Goal: Task Accomplishment & Management: Manage account settings

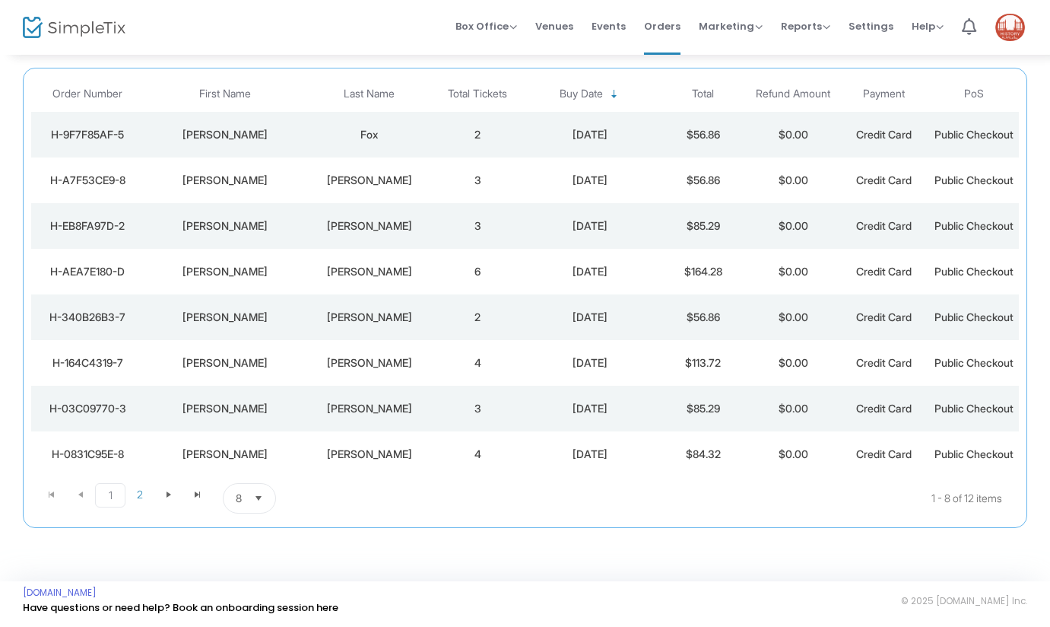
scroll to position [253, 0]
click at [141, 494] on span "2" at bounding box center [140, 494] width 29 height 23
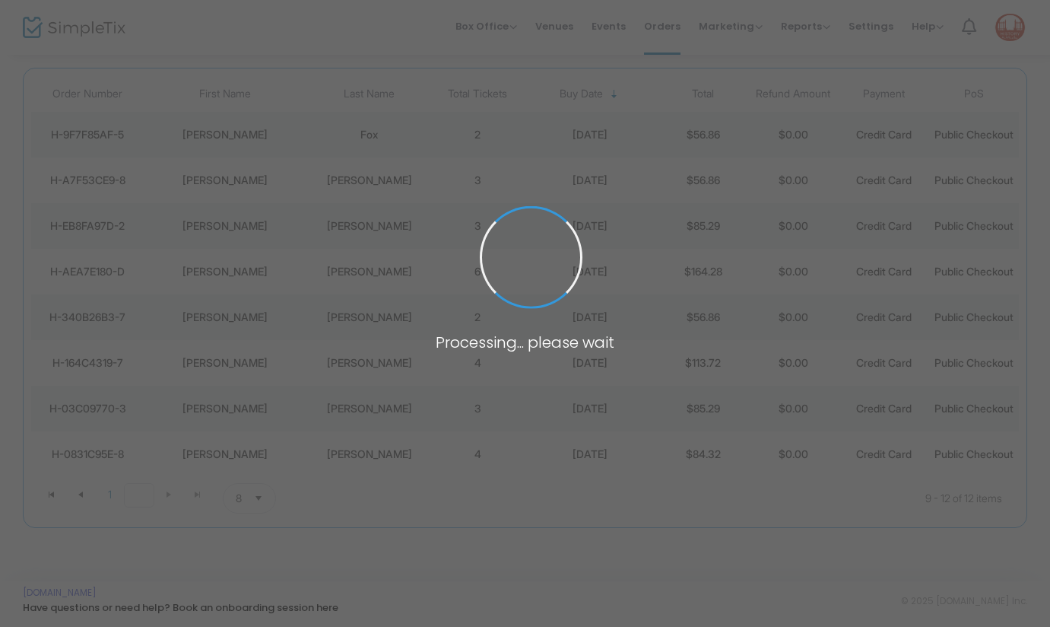
scroll to position [10, 0]
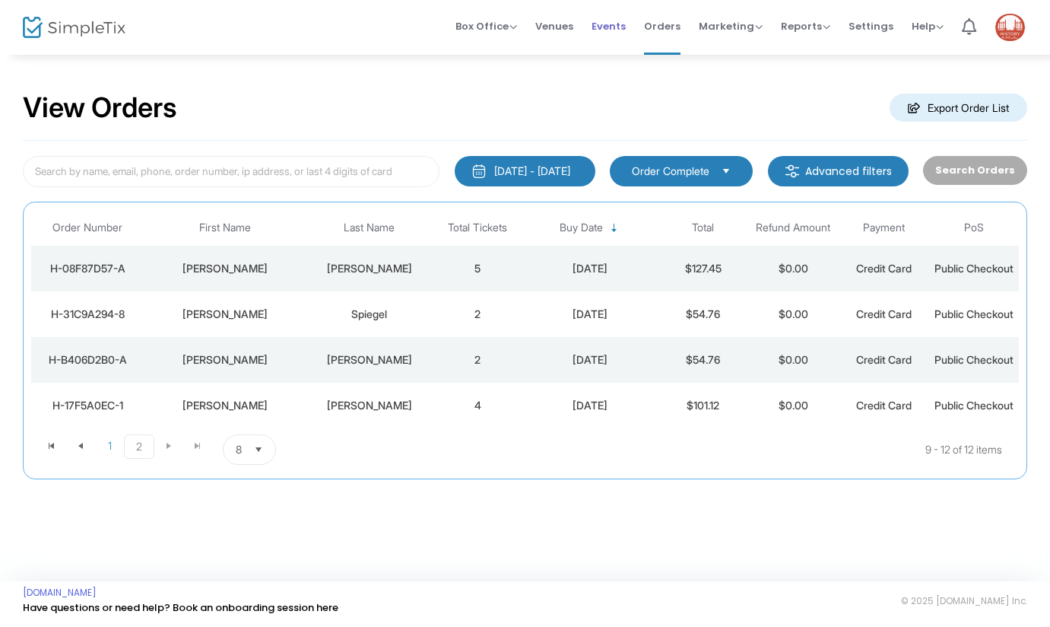
click at [602, 26] on span "Events" at bounding box center [609, 26] width 34 height 39
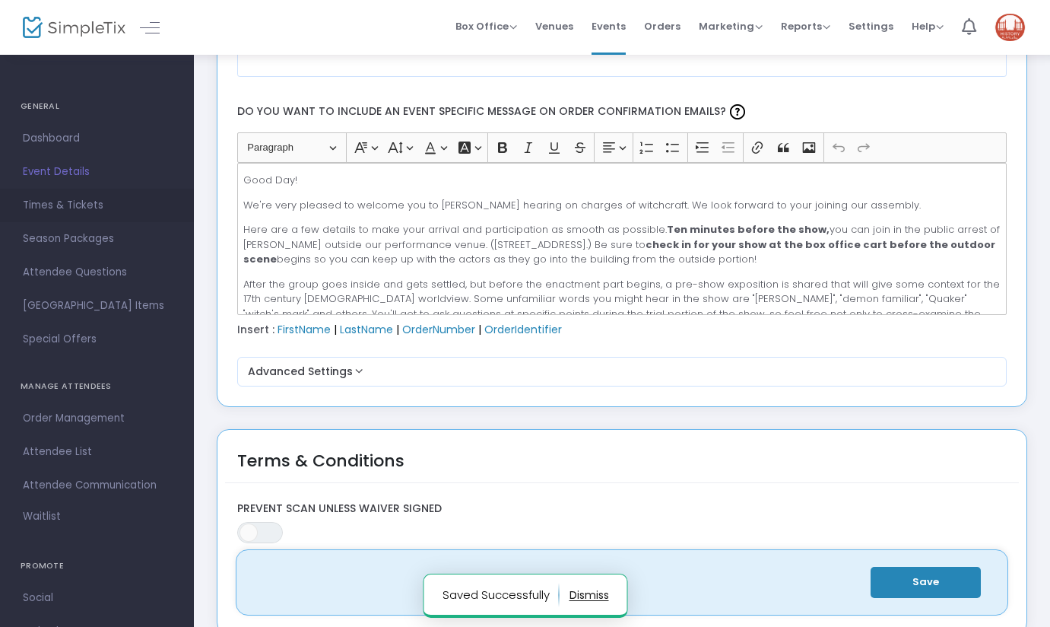
click at [77, 205] on span "Times & Tickets" at bounding box center [97, 205] width 148 height 20
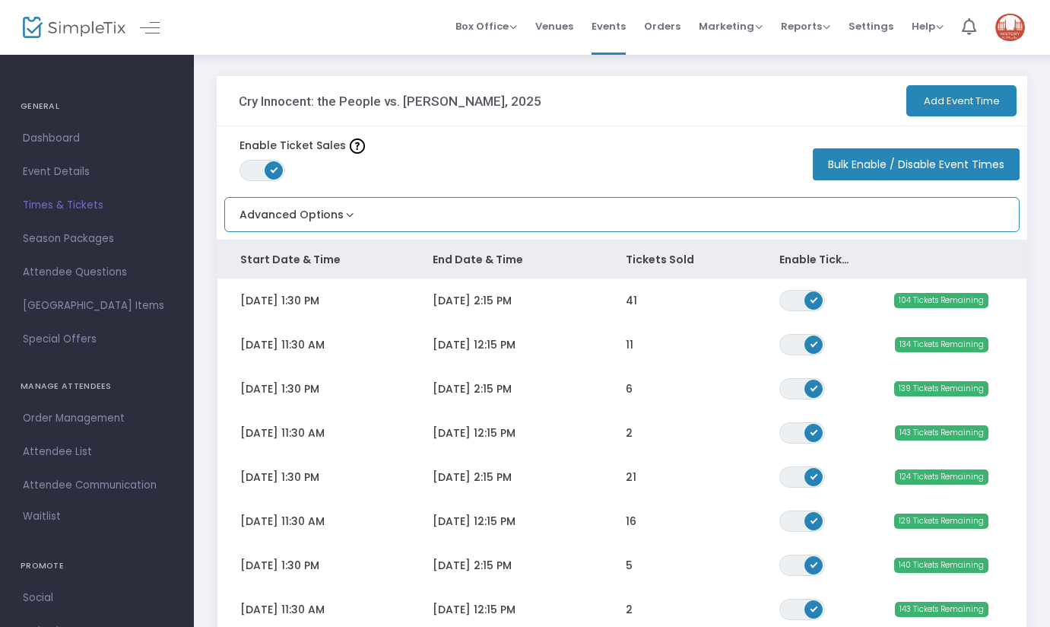
click at [347, 214] on button "Advanced Options" at bounding box center [291, 210] width 132 height 25
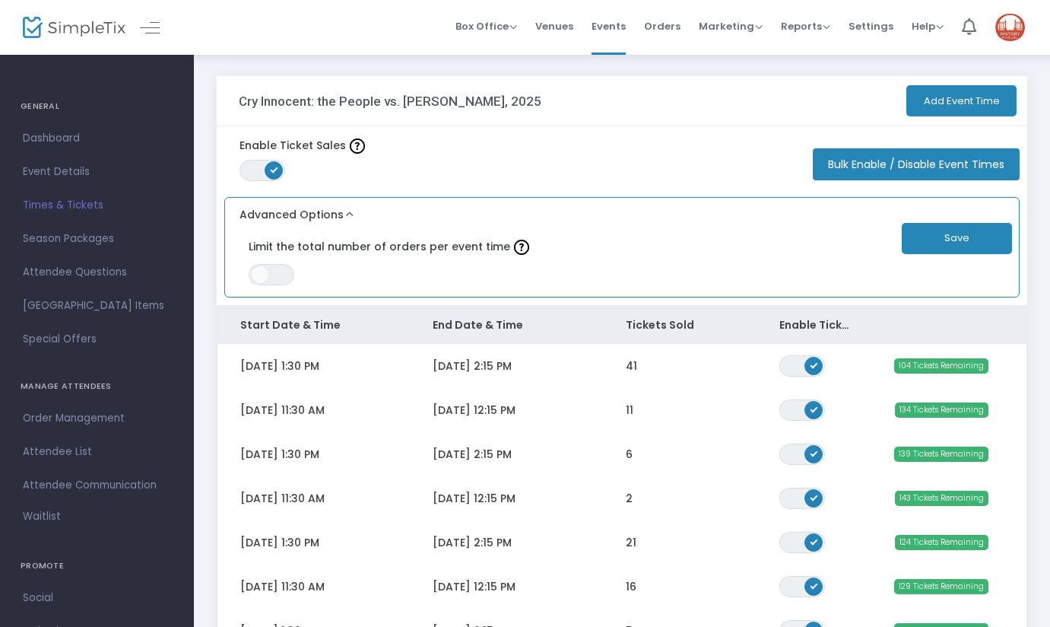
click at [347, 214] on button "Advanced Options" at bounding box center [291, 210] width 132 height 25
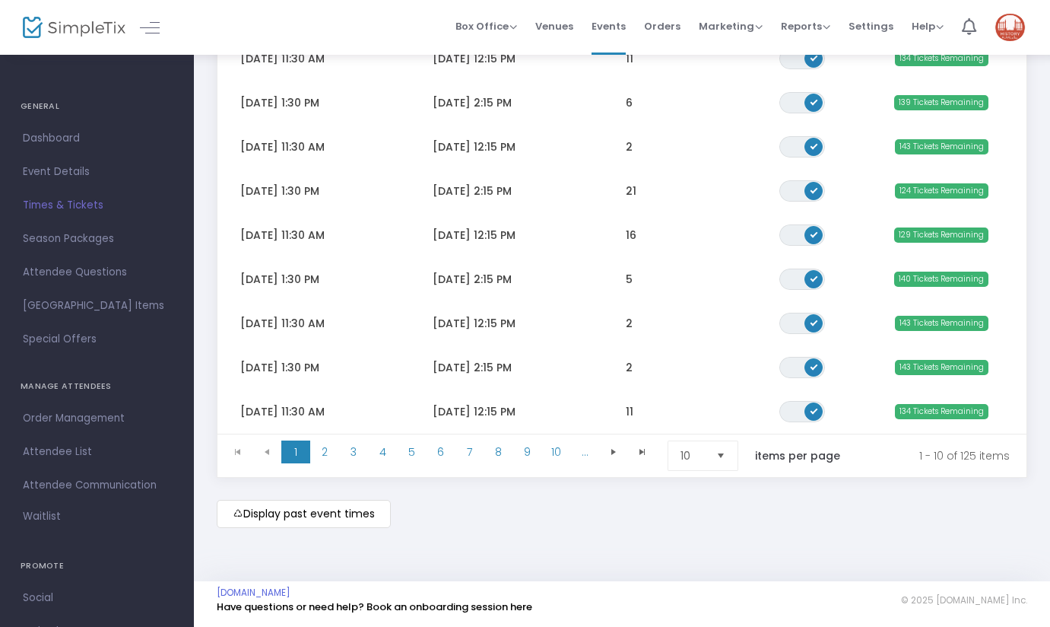
scroll to position [288, 0]
click at [409, 450] on span "5" at bounding box center [411, 451] width 29 height 23
click at [355, 447] on span "3" at bounding box center [353, 451] width 29 height 23
click at [386, 447] on span "4" at bounding box center [382, 451] width 29 height 23
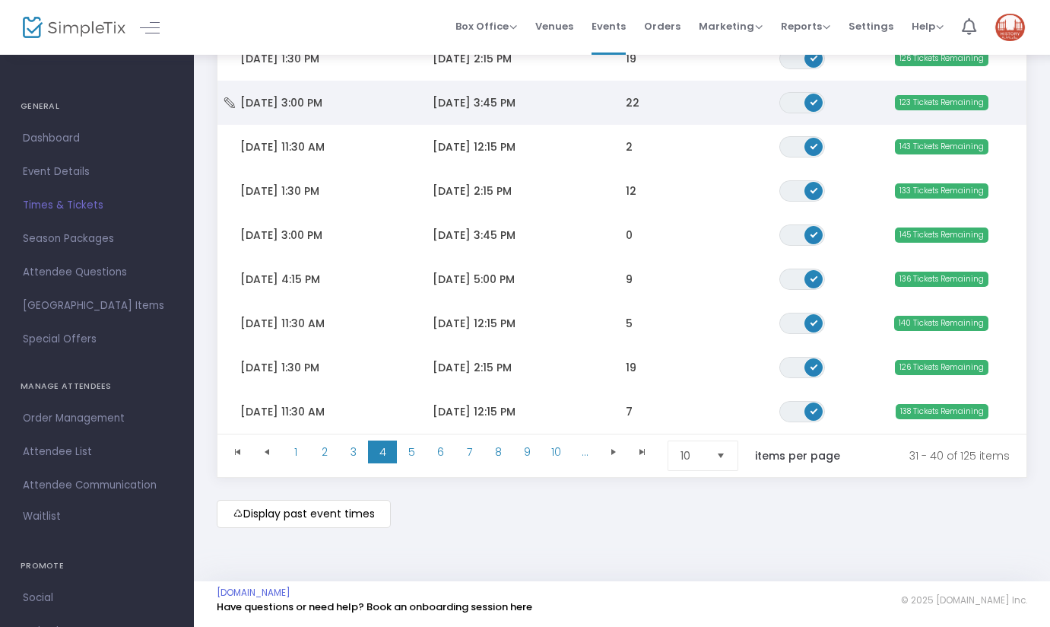
click at [465, 97] on span "10/4/2025 3:45 PM" at bounding box center [474, 102] width 83 height 15
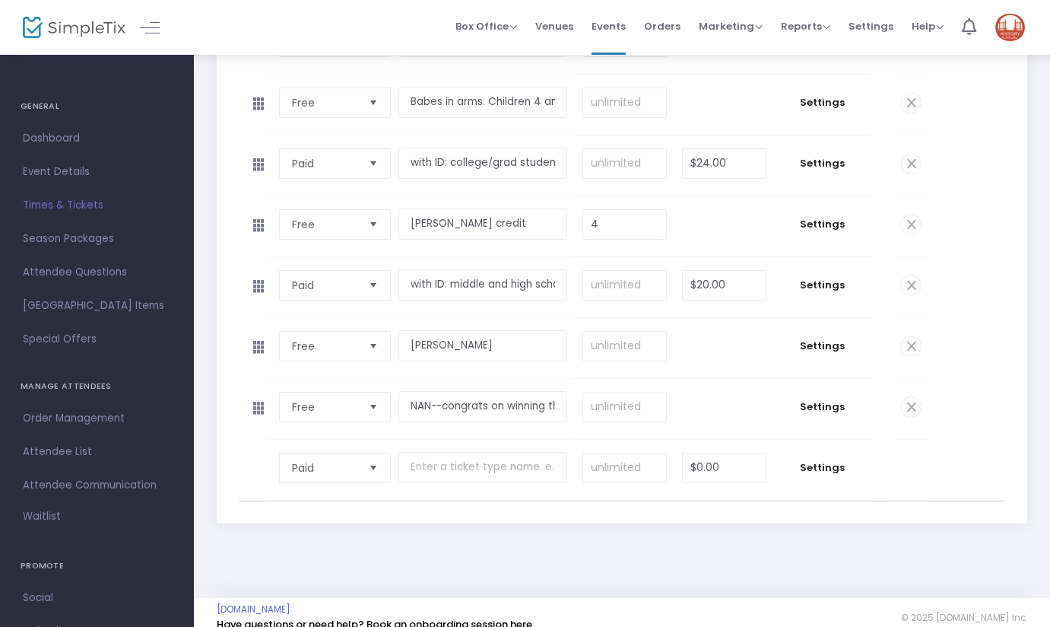
scroll to position [442, 0]
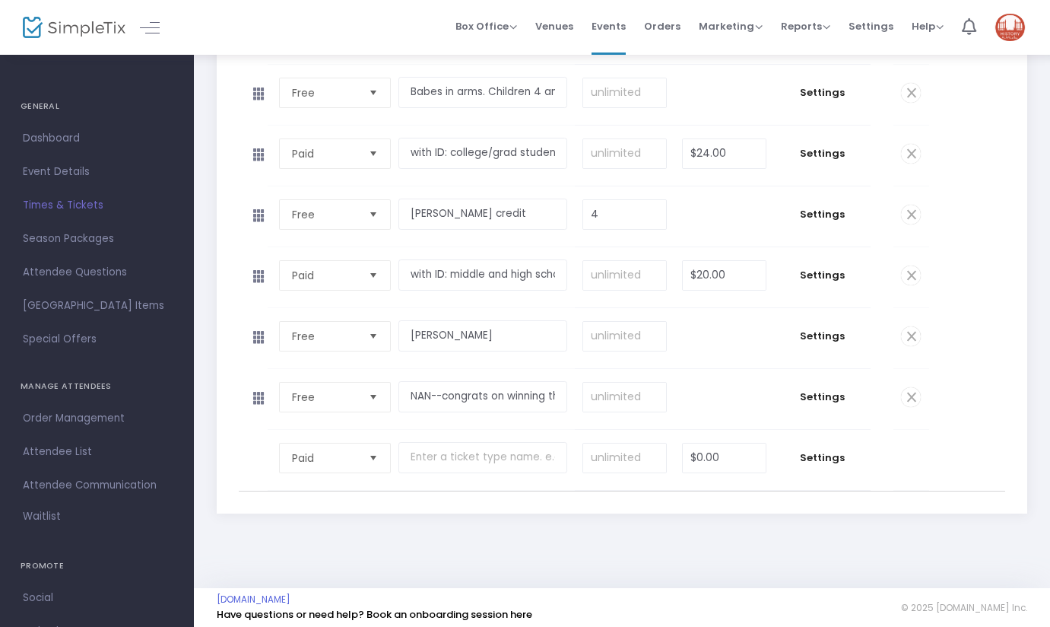
click at [375, 470] on span "Select" at bounding box center [373, 457] width 25 height 25
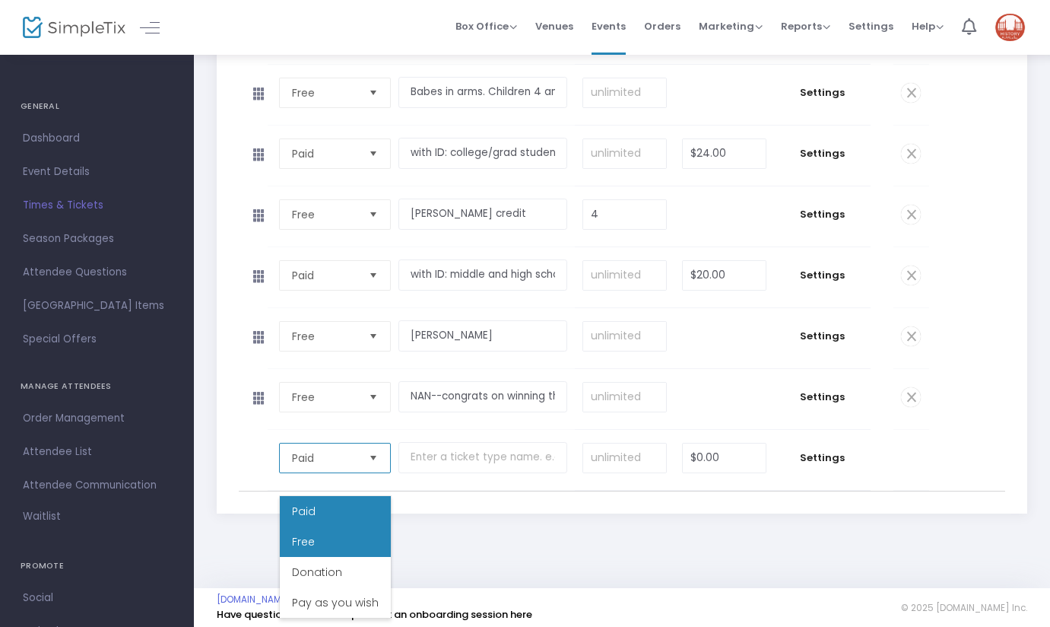
click at [341, 539] on li "Free" at bounding box center [335, 541] width 111 height 30
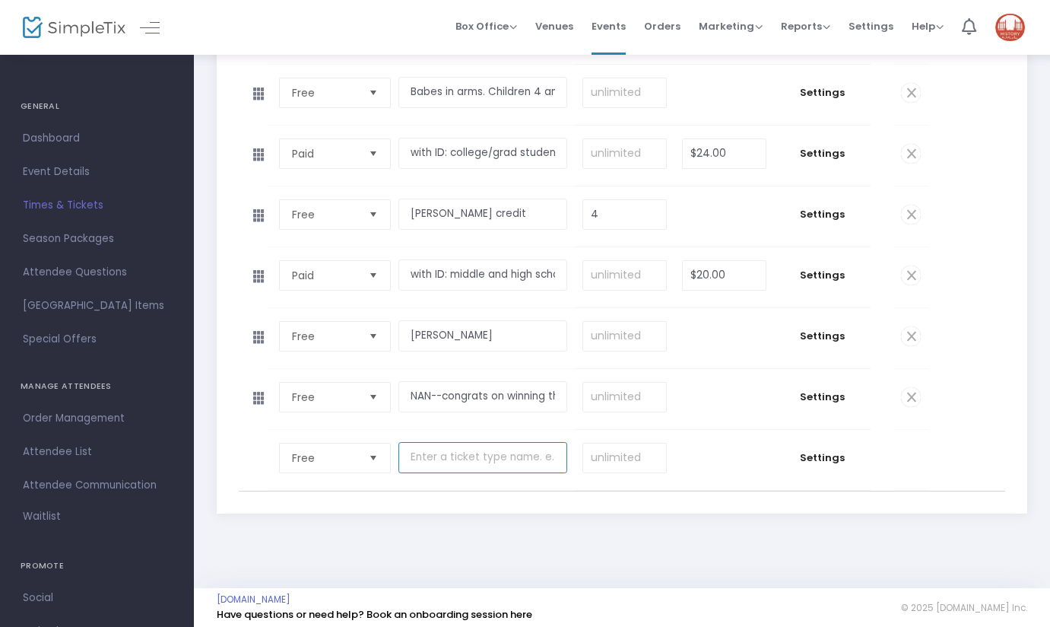
click at [456, 473] on input "text" at bounding box center [483, 457] width 169 height 31
paste input "Pratt"
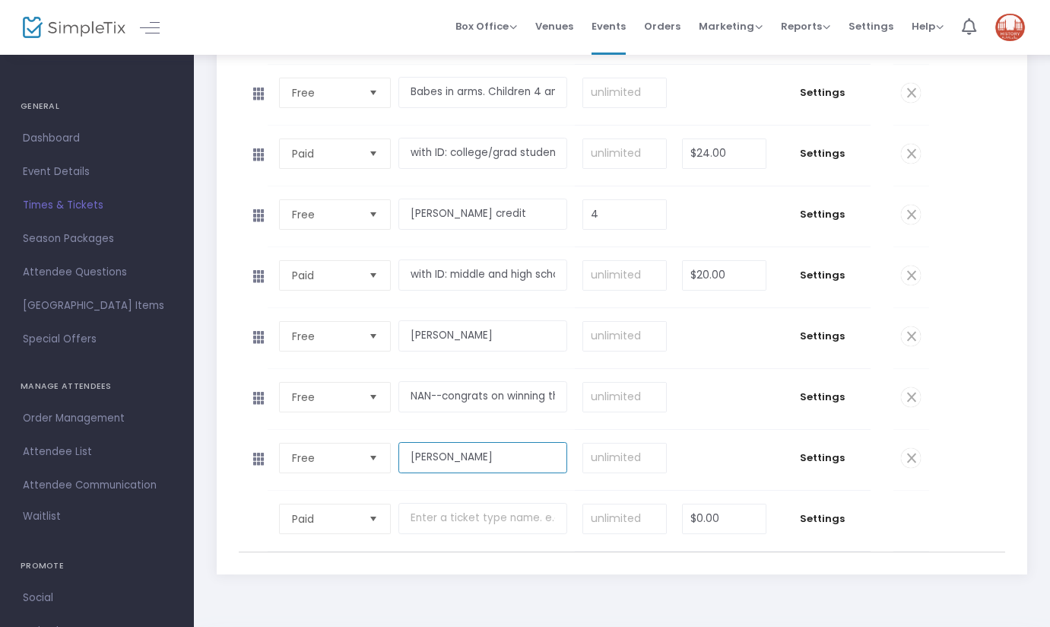
type input "Pratt"
click at [644, 472] on input at bounding box center [624, 457] width 83 height 29
type input "2"
click at [818, 466] on span "Settings" at bounding box center [822, 457] width 81 height 15
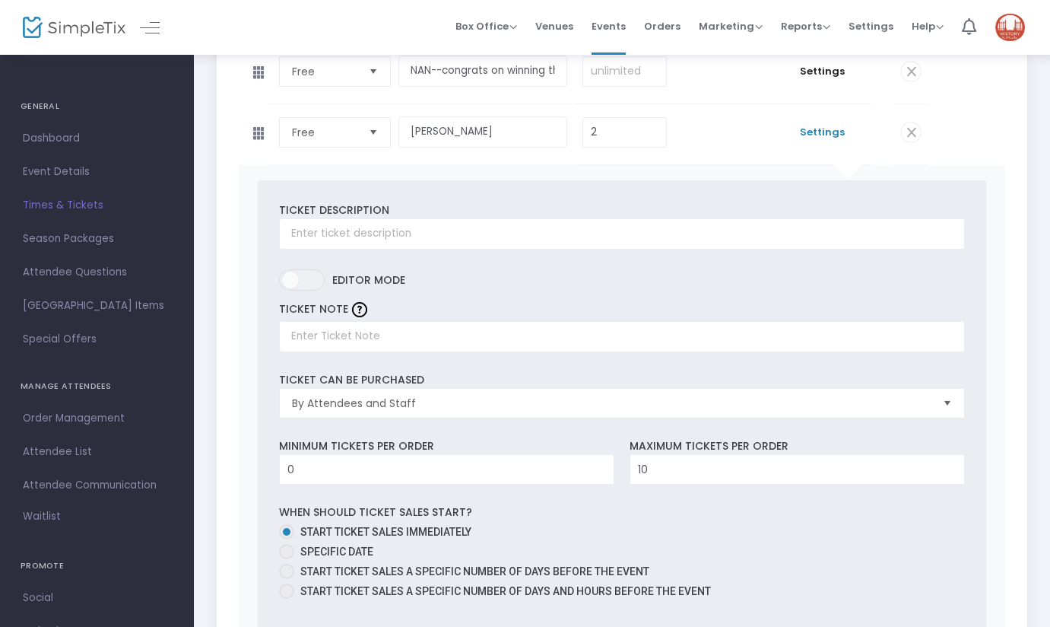
scroll to position [770, 0]
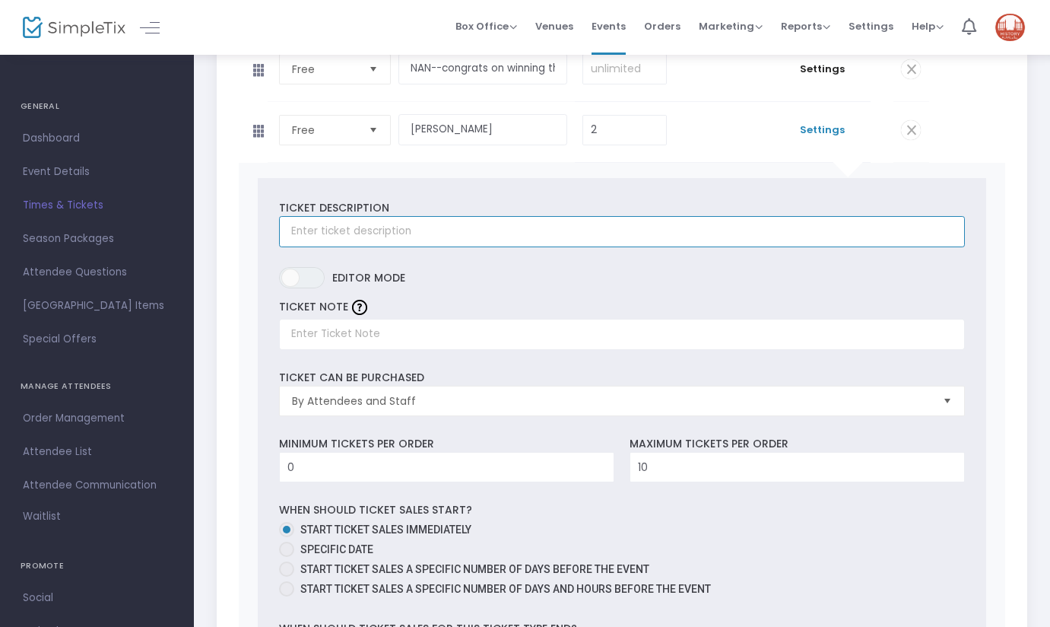
click at [456, 247] on input "text" at bounding box center [622, 231] width 686 height 31
paste input "Pratt"
type input "Pratt"
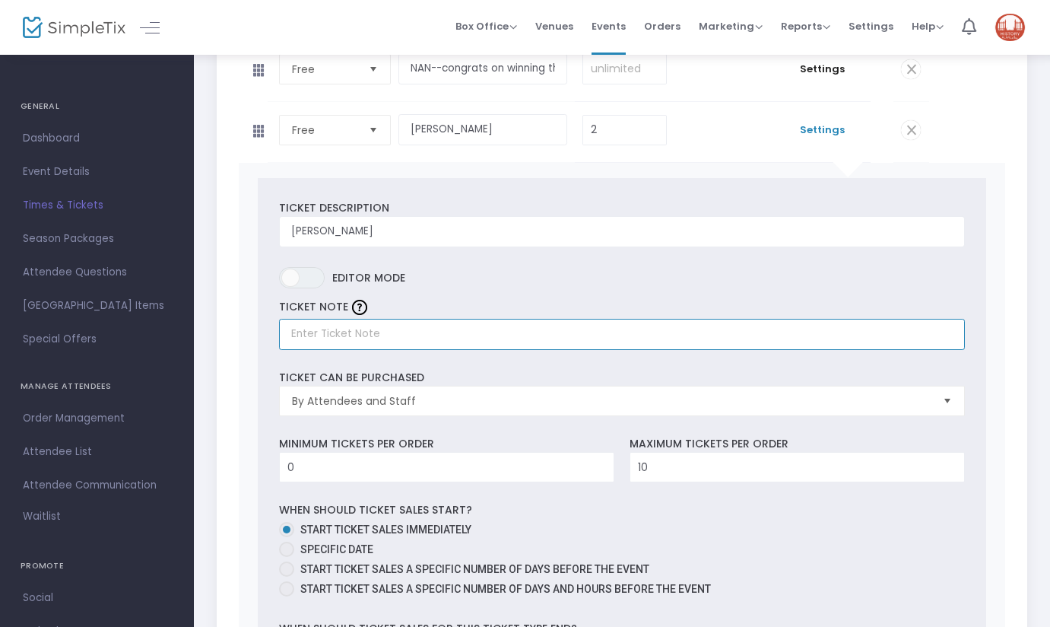
click at [345, 350] on input "text" at bounding box center [622, 334] width 686 height 31
type input "C"
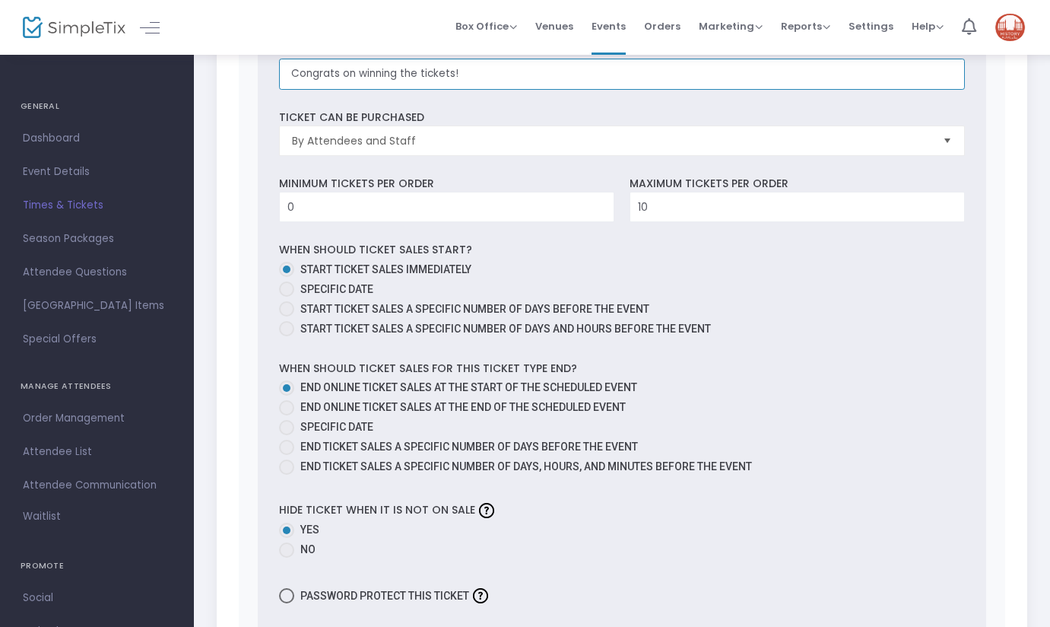
scroll to position [1049, 0]
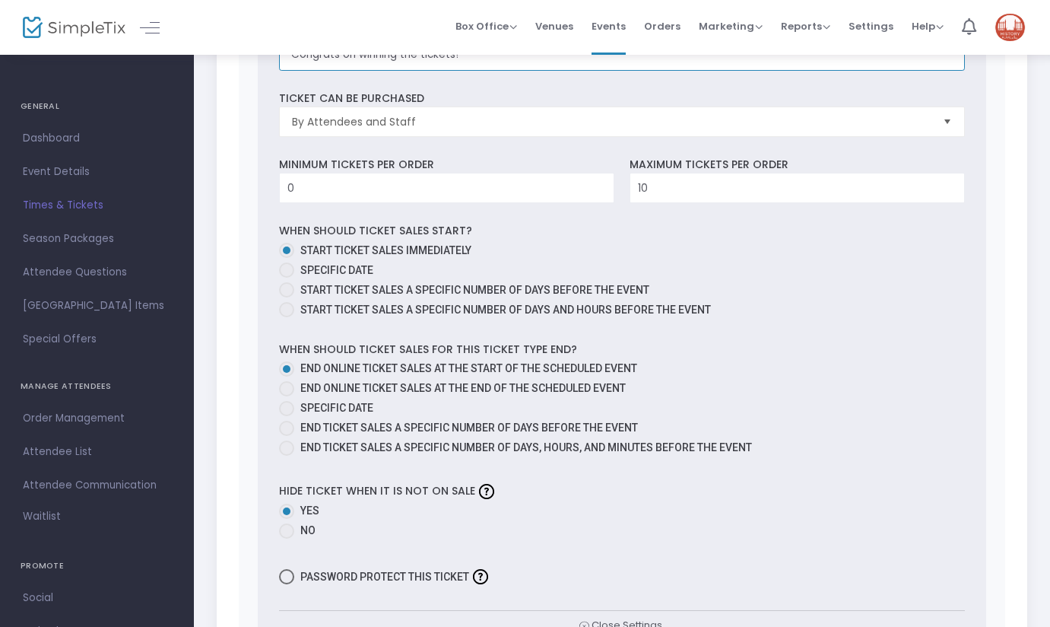
type input "Congrats on winning the tickets!"
click at [496, 202] on input "0" at bounding box center [447, 187] width 334 height 29
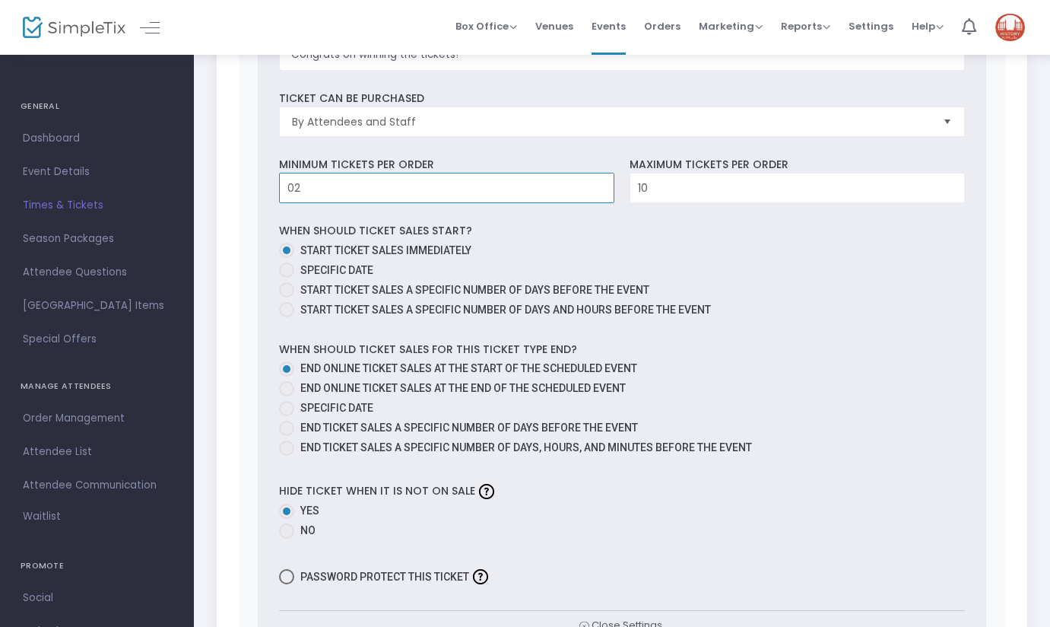
type input "2"
click at [674, 259] on label "Start ticket sales immediately" at bounding box center [616, 251] width 674 height 16
click at [287, 259] on input "Start ticket sales immediately" at bounding box center [286, 258] width 1 height 1
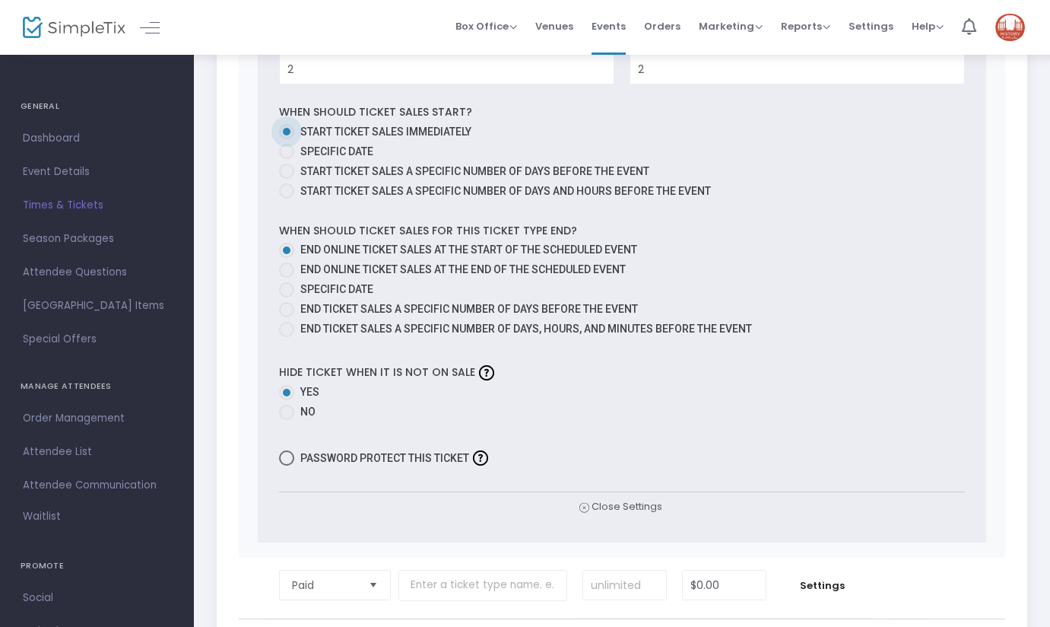
scroll to position [1323, 0]
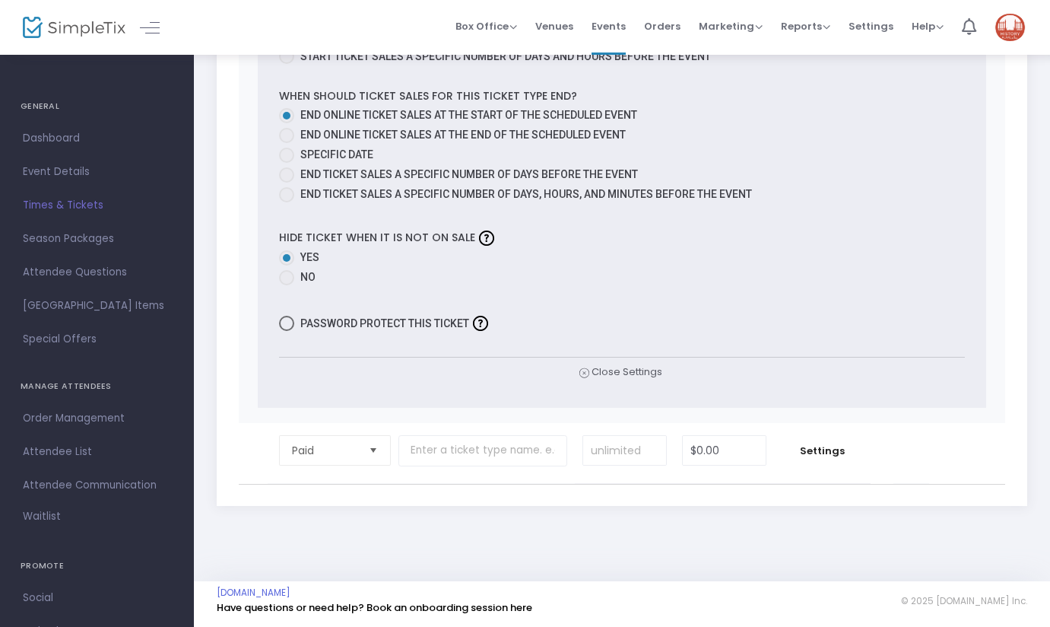
click at [282, 323] on span at bounding box center [286, 323] width 15 height 15
click at [286, 331] on input "Password protect this ticket" at bounding box center [286, 331] width 1 height 1
checkbox input "true"
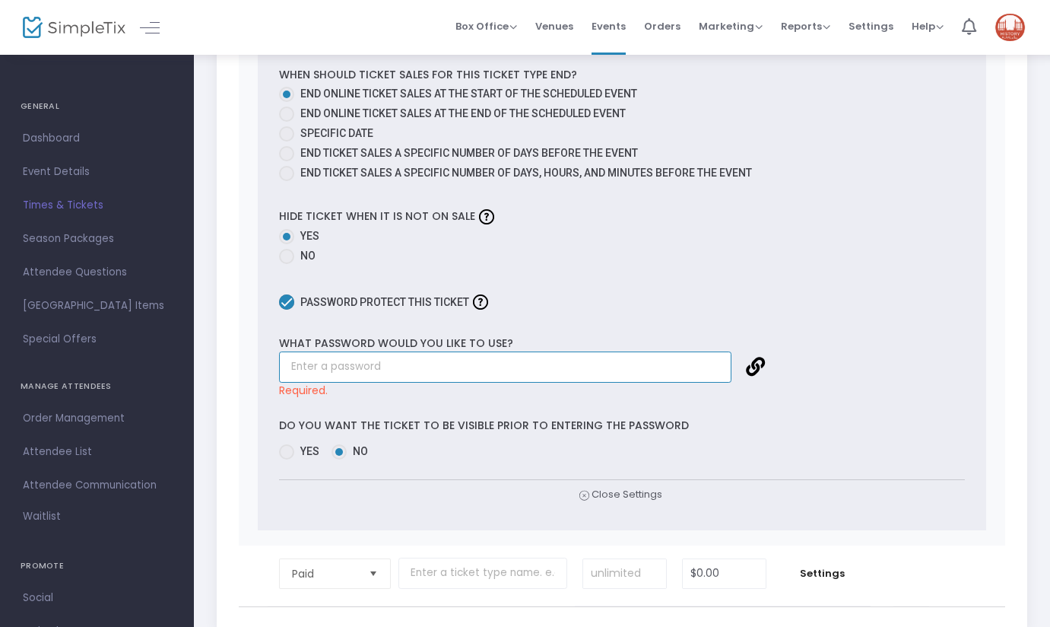
click at [380, 383] on input "text" at bounding box center [505, 366] width 453 height 31
paste input "Pratt"
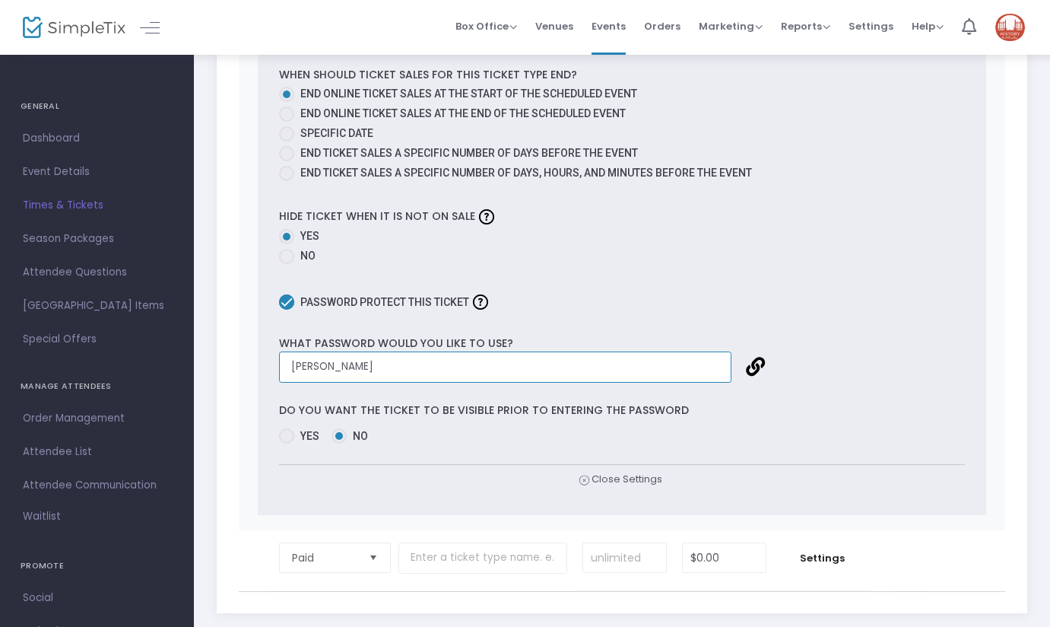
type input "Pratt"
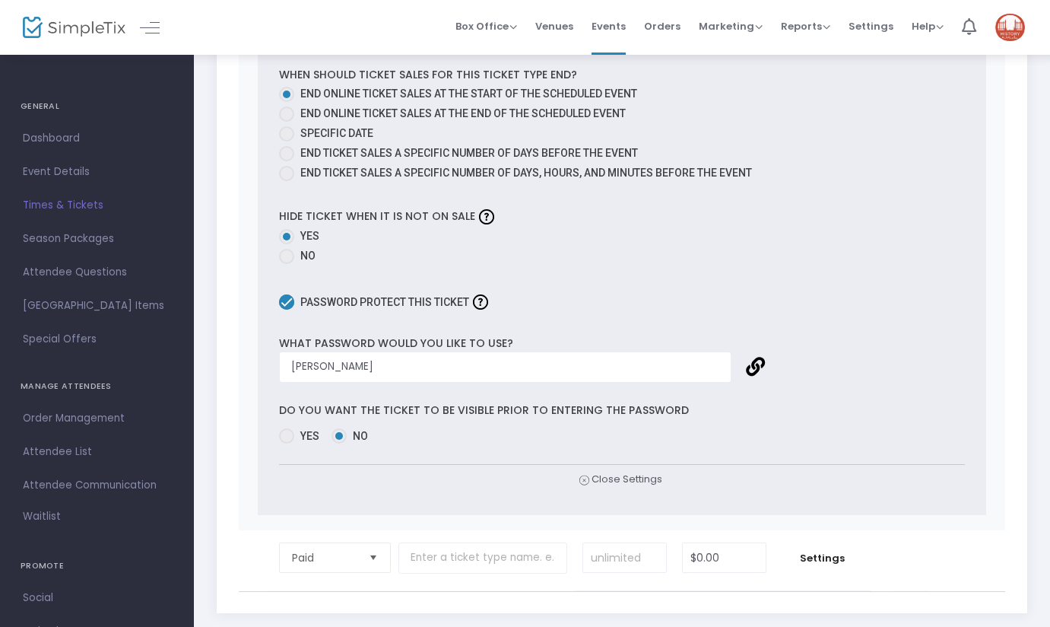
click at [912, 420] on div "Ticket Description Pratt Required. ON OFF Editor mode TICKET NOTE Congrats on w…" at bounding box center [622, 69] width 729 height 891
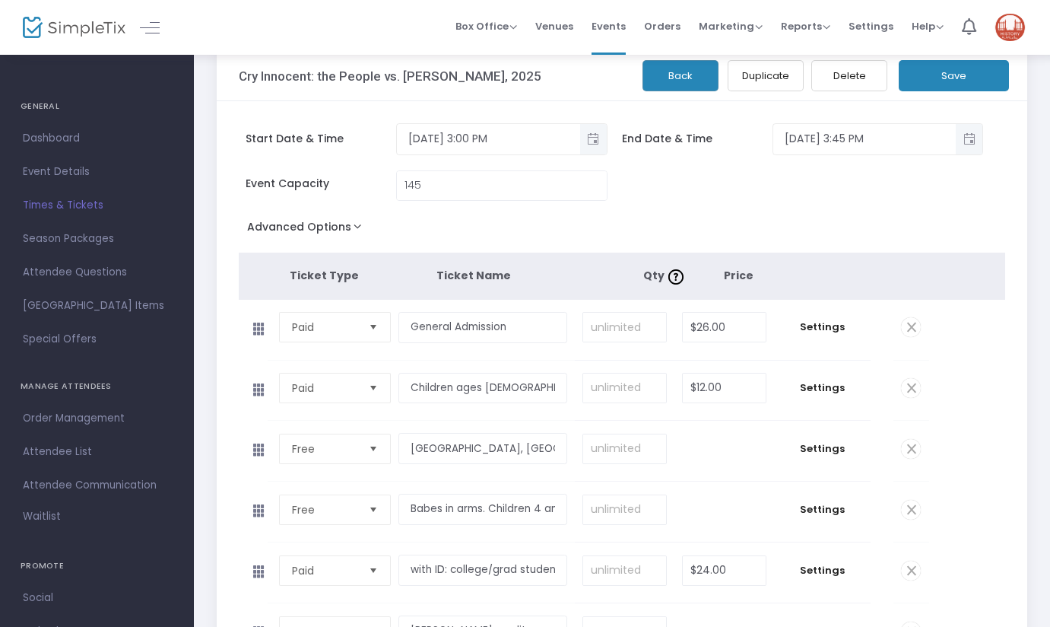
scroll to position [17, 0]
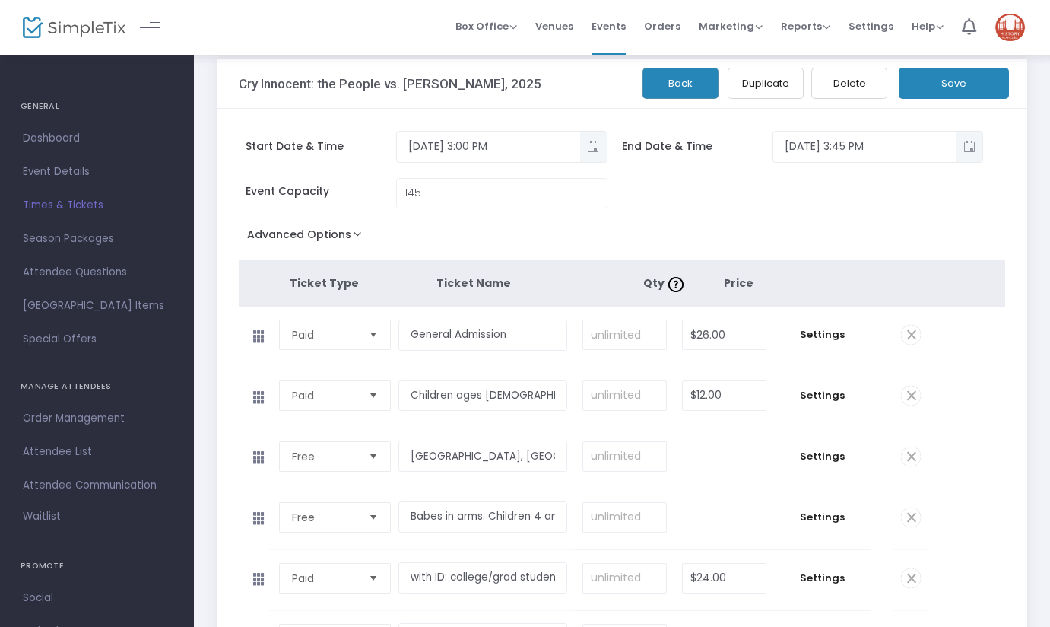
click at [949, 82] on button "Save" at bounding box center [954, 83] width 110 height 31
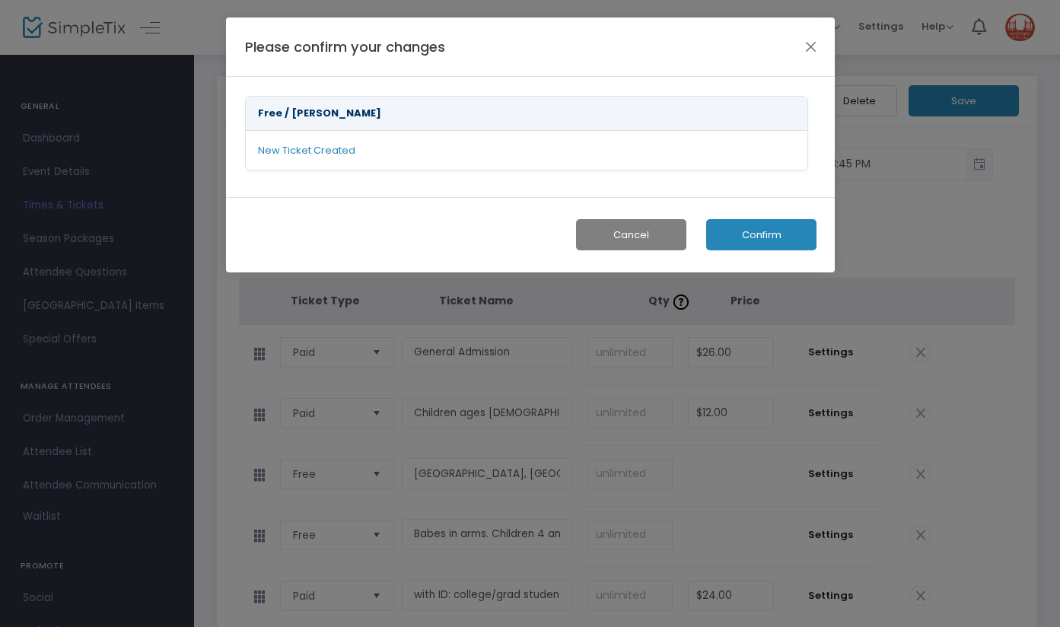
click at [774, 233] on button "Confirm" at bounding box center [761, 234] width 110 height 31
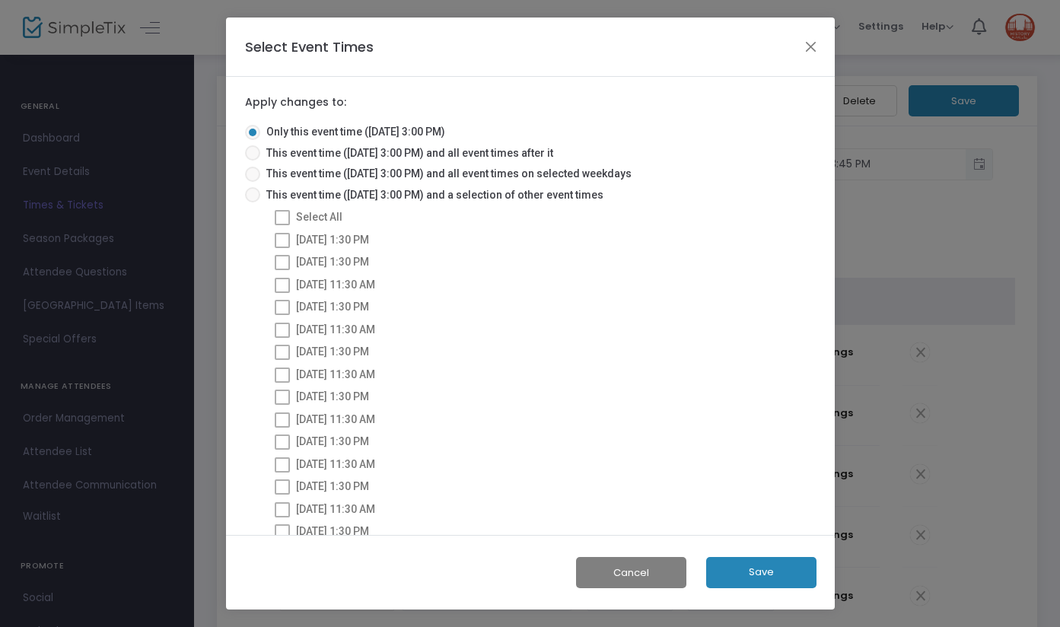
click at [757, 577] on button "Save" at bounding box center [761, 572] width 110 height 31
